Goal: Information Seeking & Learning: Get advice/opinions

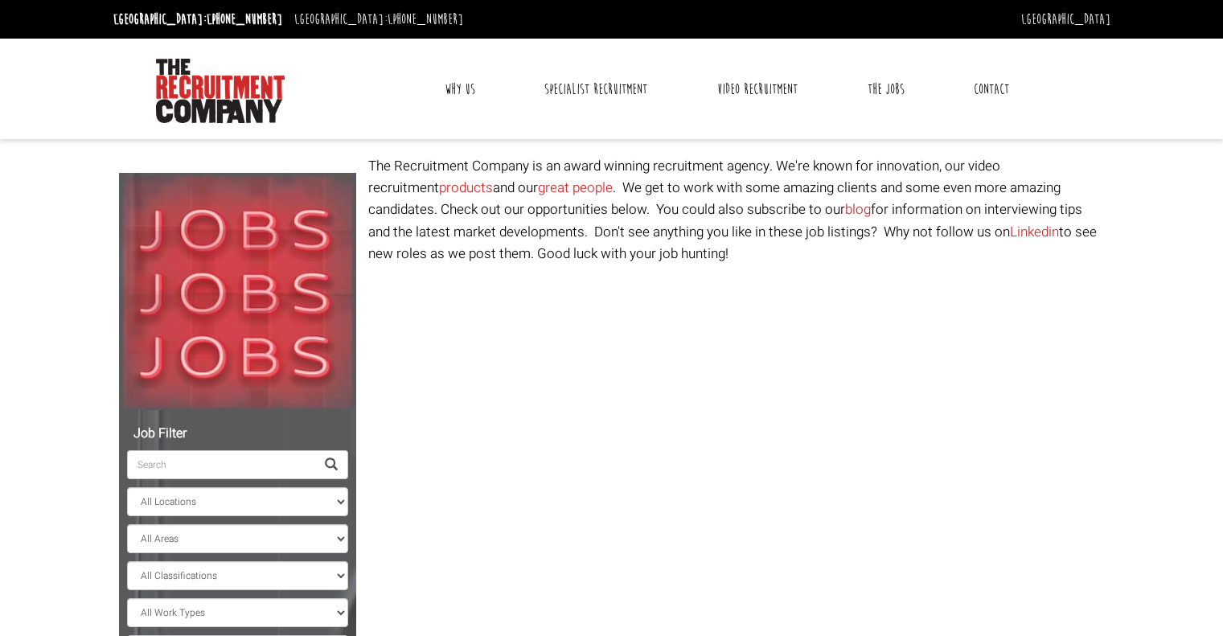
select select "Ireland"
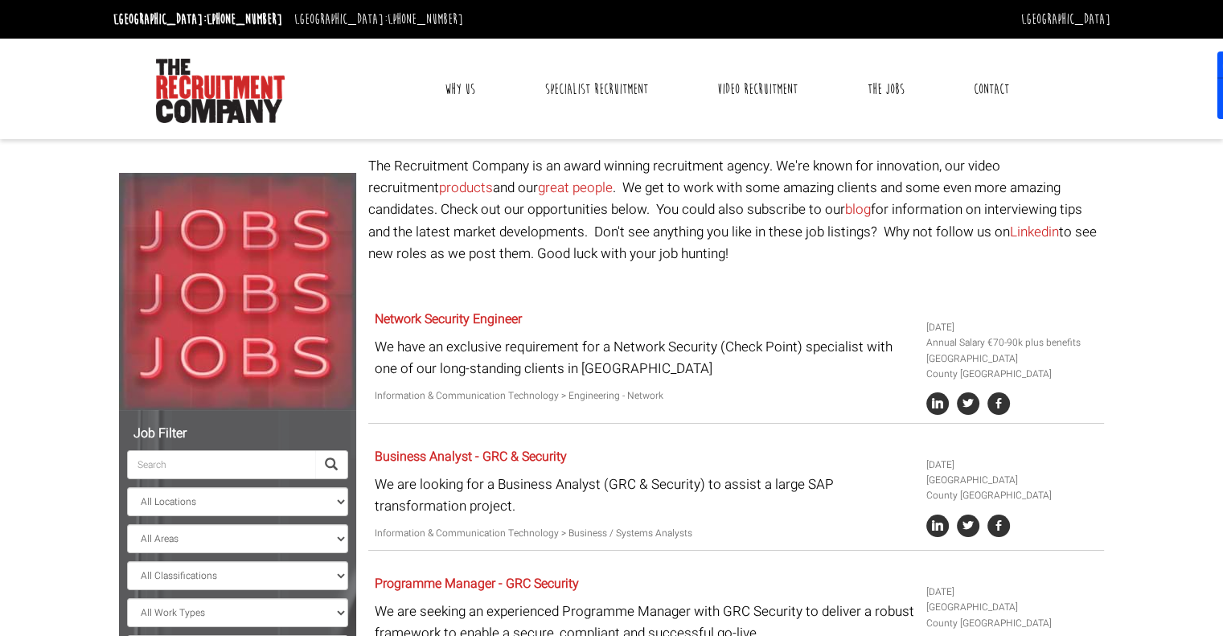
click at [458, 84] on link "Why Us" at bounding box center [460, 89] width 55 height 40
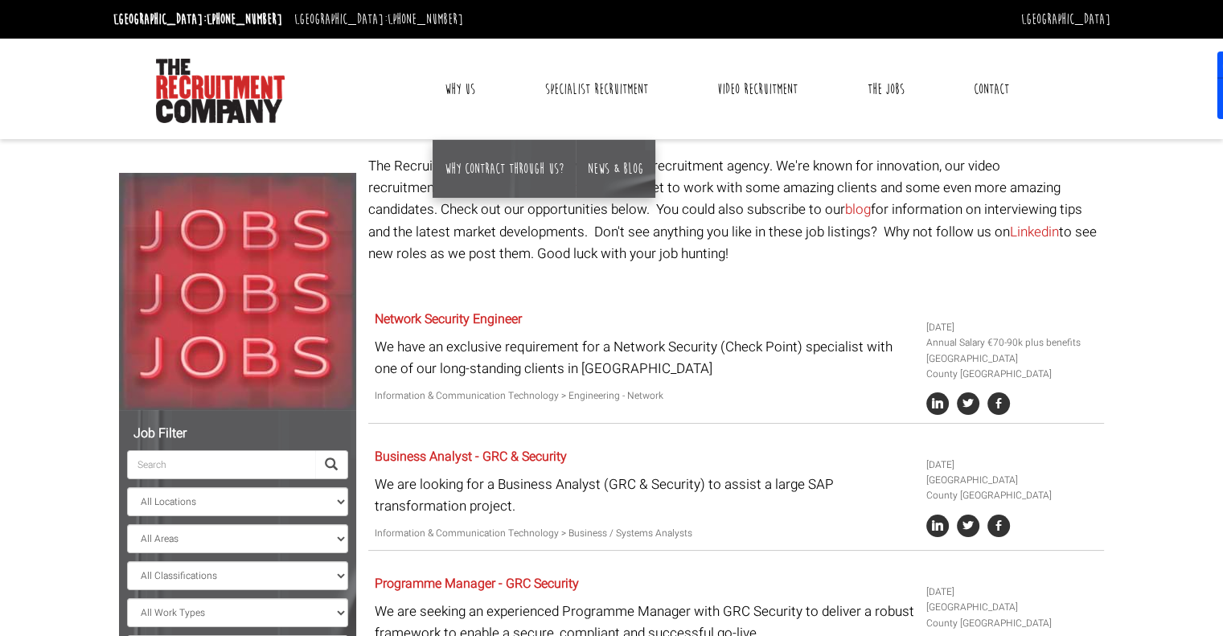
click at [465, 88] on link "Why Us" at bounding box center [460, 89] width 55 height 40
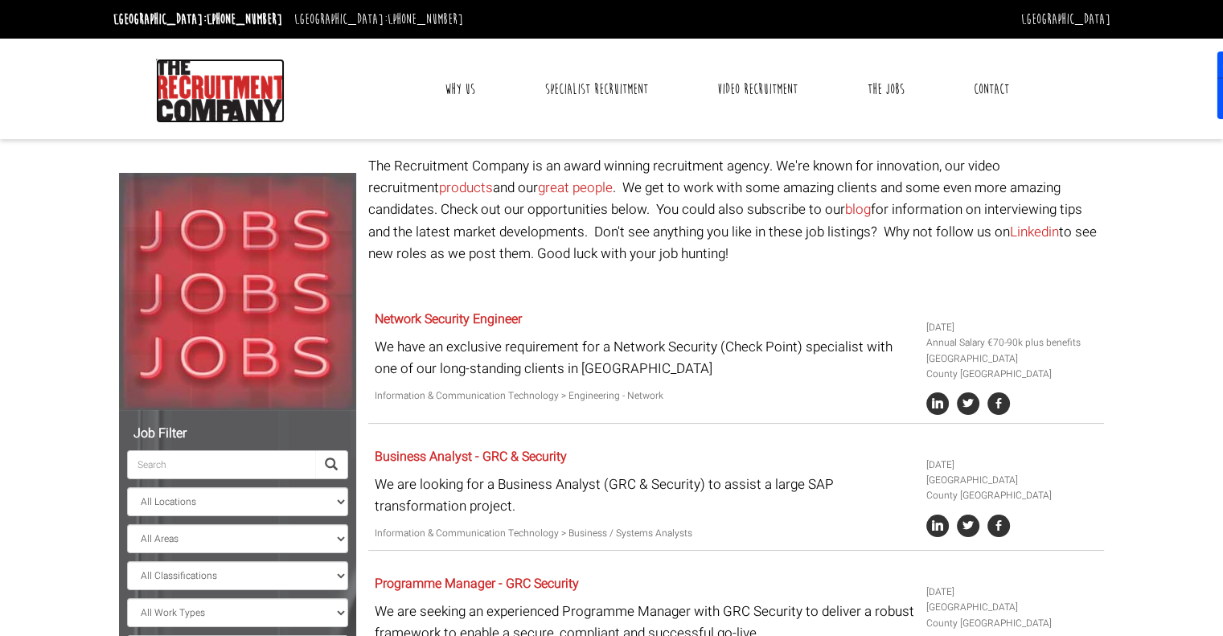
click at [224, 105] on img at bounding box center [220, 91] width 129 height 64
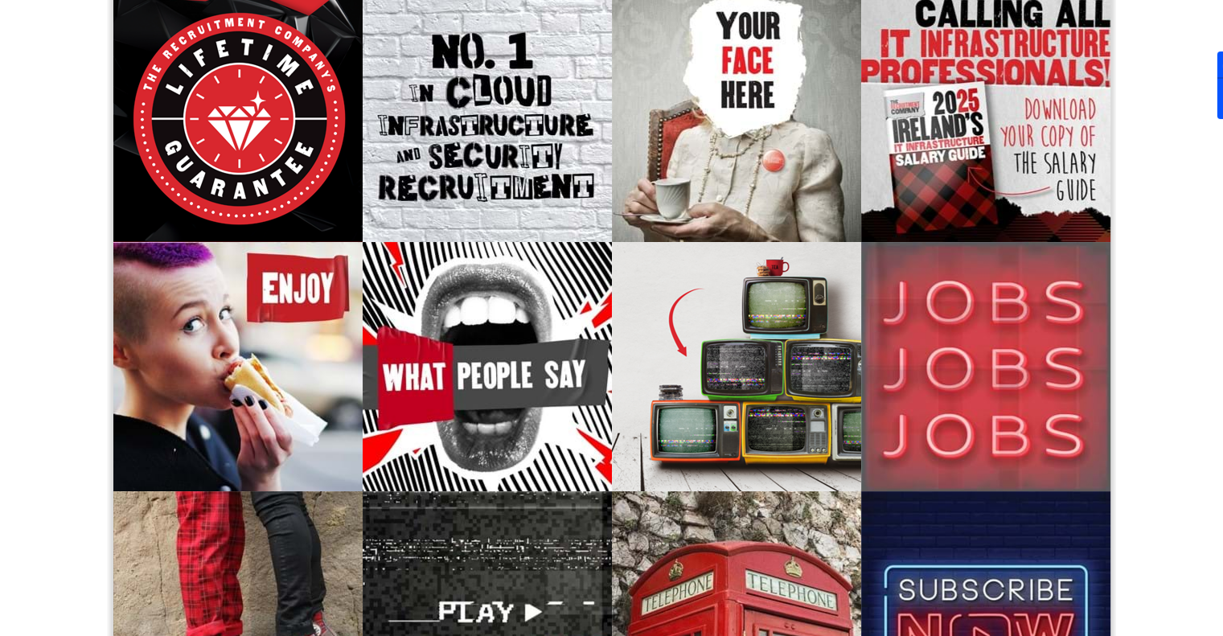
scroll to position [151, 0]
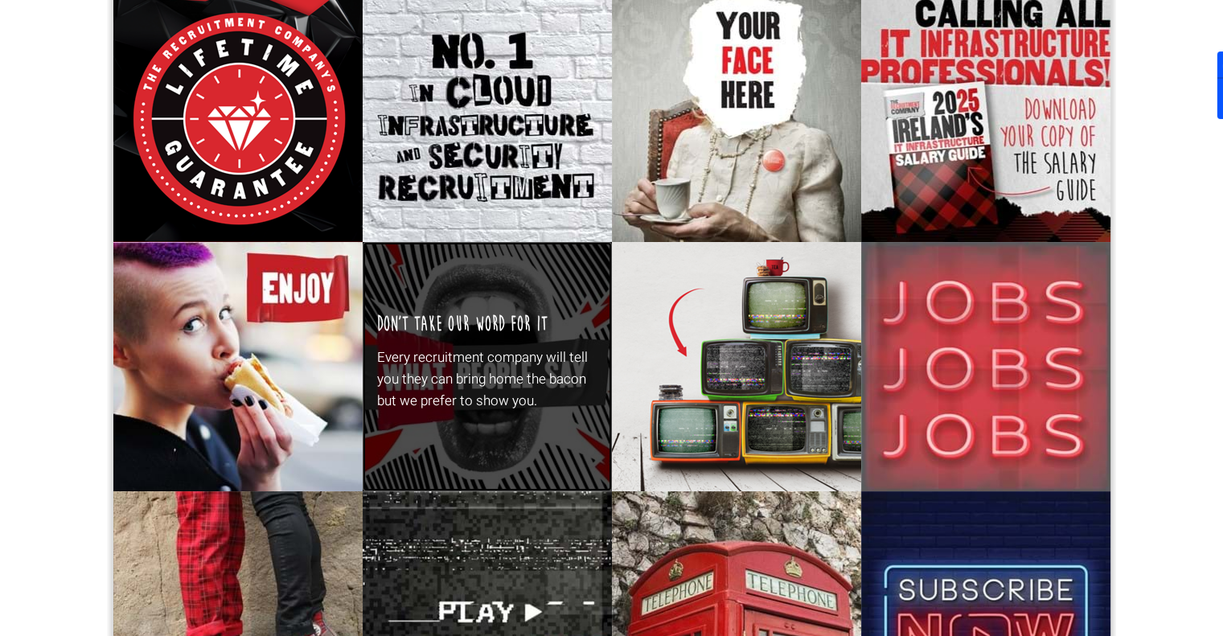
click at [452, 366] on p "Every recruitment company will tell you they can bring home the bacon but we pr…" at bounding box center [487, 380] width 220 height 66
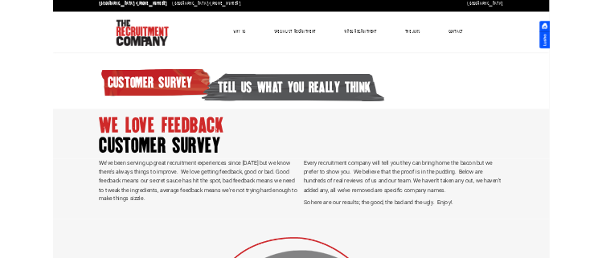
scroll to position [5, 0]
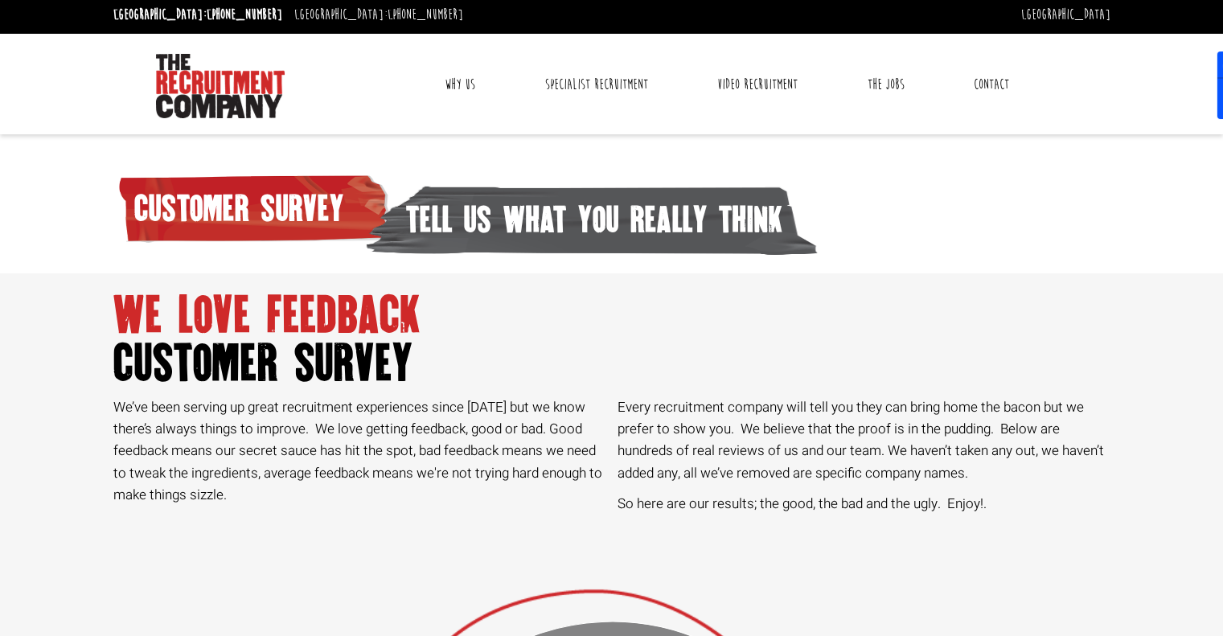
click at [905, 376] on span "customer survey" at bounding box center [611, 363] width 997 height 48
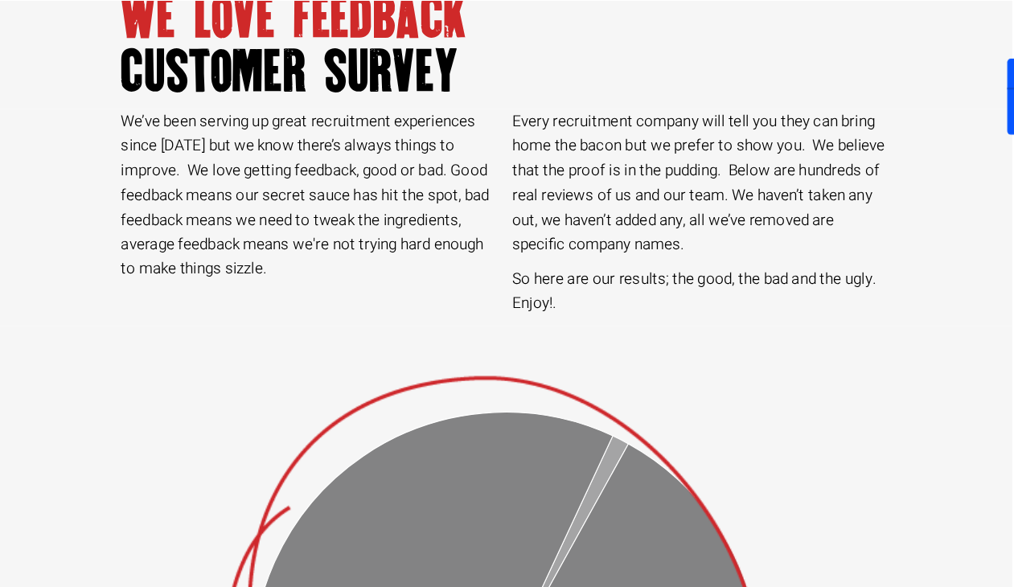
scroll to position [411, 2]
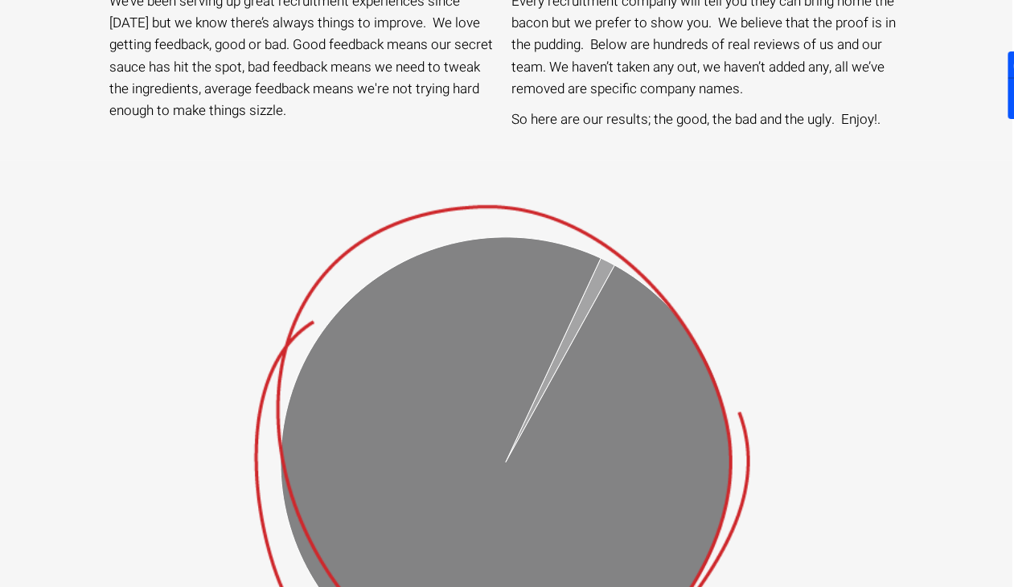
drag, startPoint x: 805, startPoint y: 0, endPoint x: 497, endPoint y: 226, distance: 382.1
click at [497, 226] on icon "98.9%" at bounding box center [505, 462] width 563 height 563
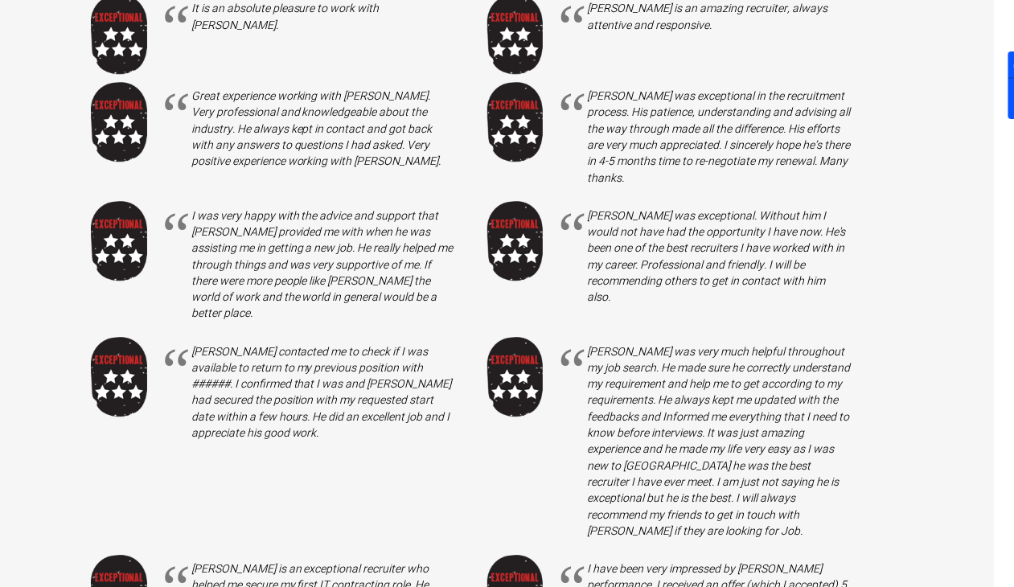
scroll to position [2769, 20]
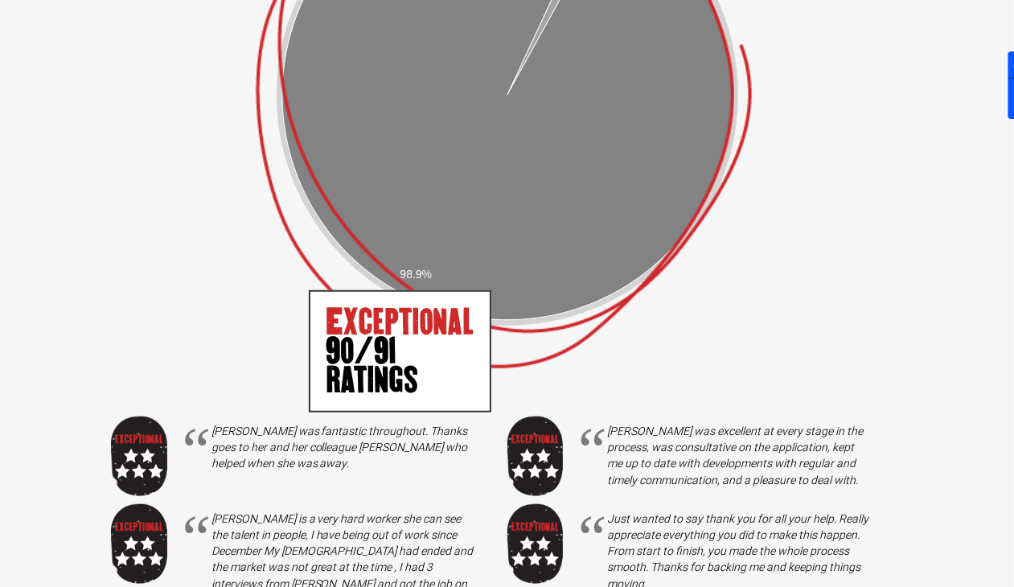
click at [480, 182] on icon "A chart." at bounding box center [507, 95] width 450 height 450
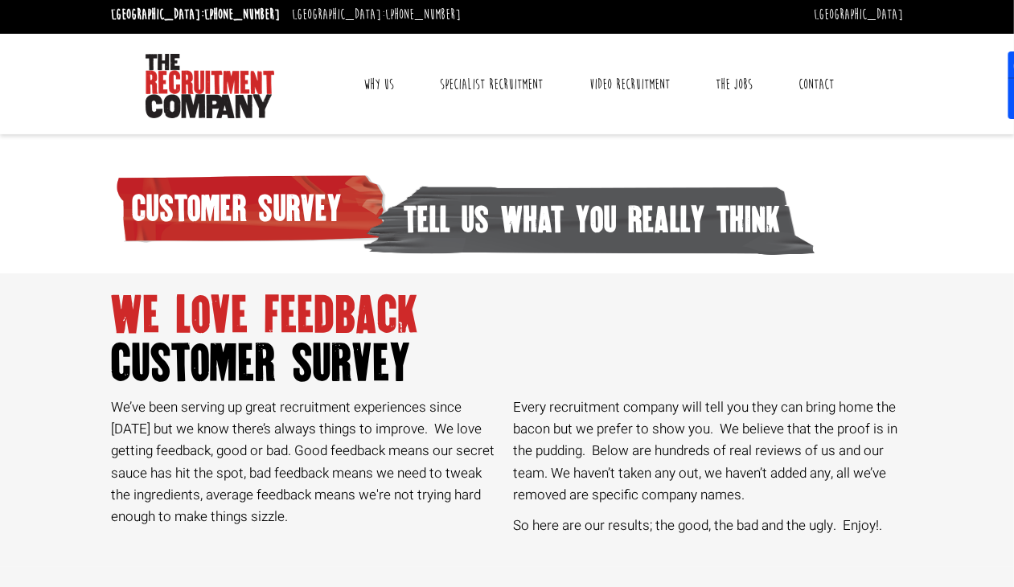
scroll to position [0, 0]
